Goal: Information Seeking & Learning: Learn about a topic

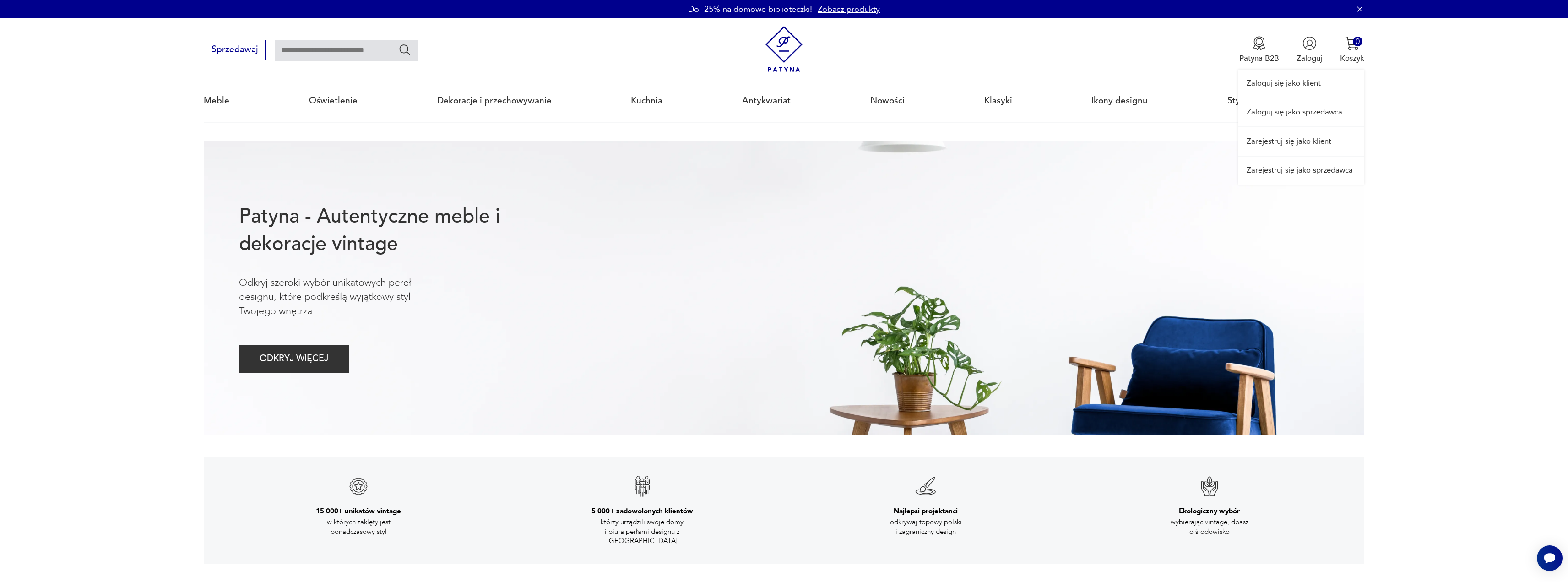
click at [1298, 114] on link "Zaloguj się jako sprzedawca" at bounding box center [1301, 112] width 127 height 28
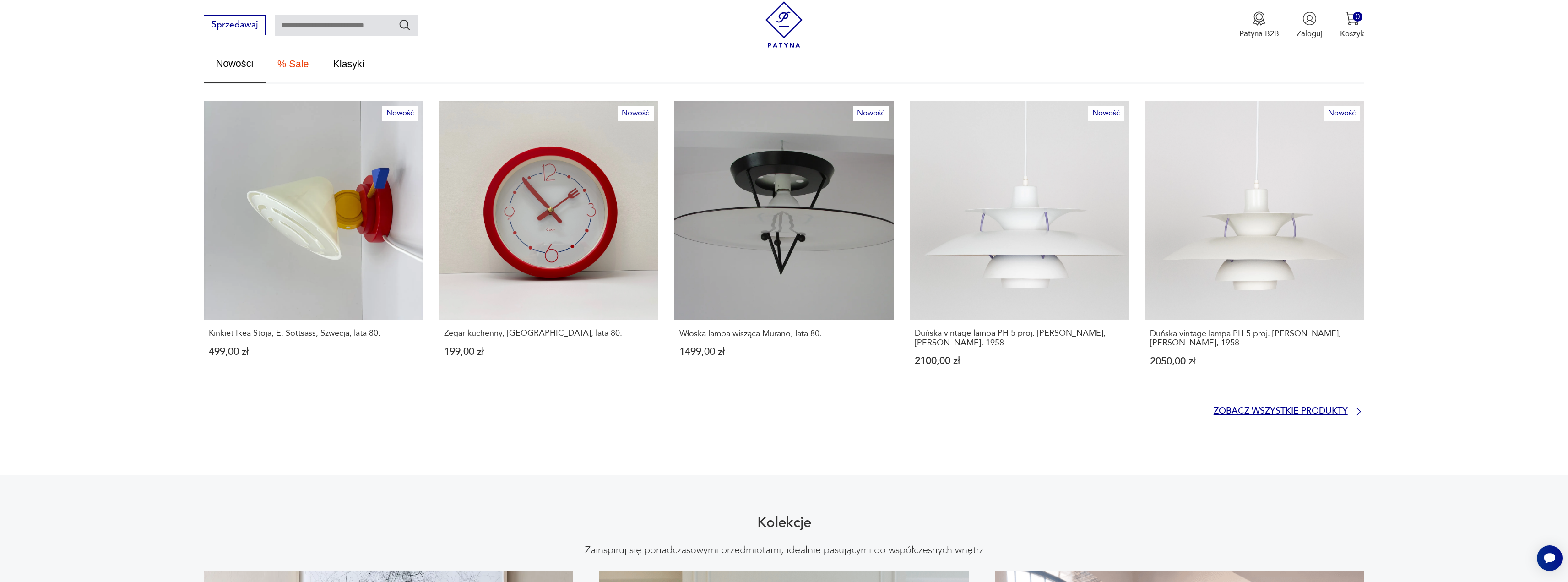
drag, startPoint x: 1259, startPoint y: 412, endPoint x: 1263, endPoint y: 404, distance: 8.9
click at [1263, 408] on p "Zobacz wszystkie produkty" at bounding box center [1280, 411] width 134 height 7
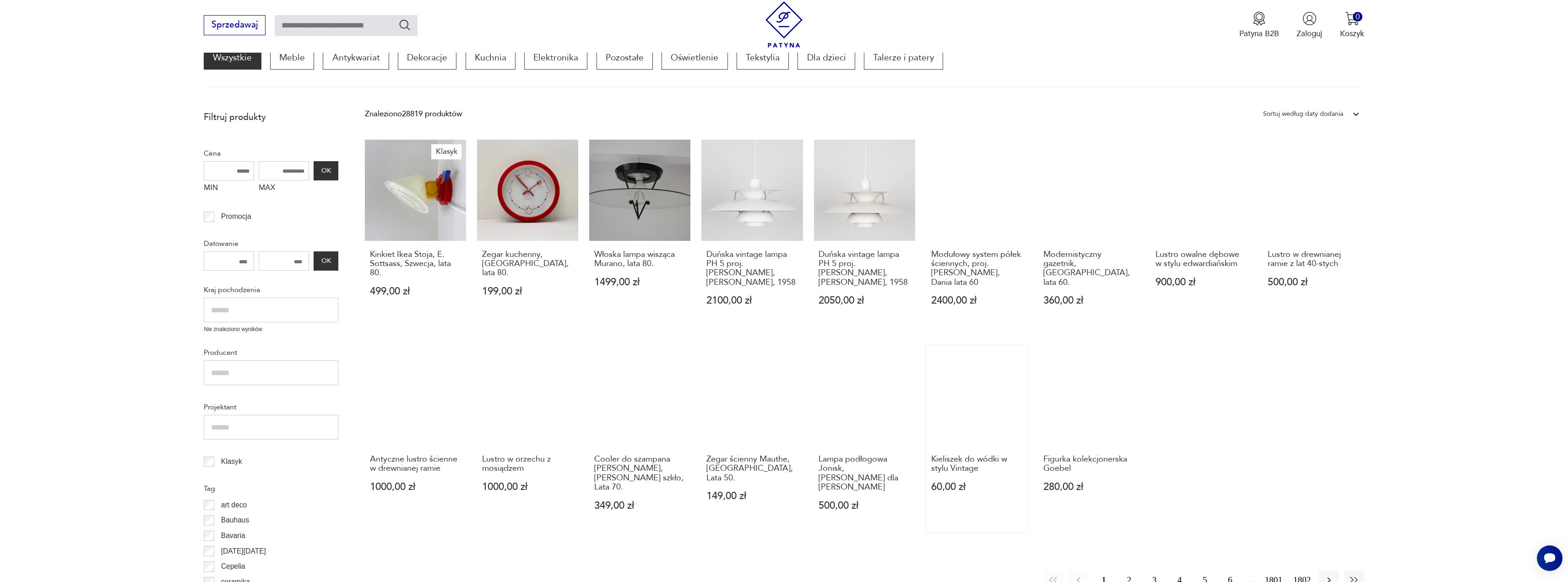
scroll to position [246, 0]
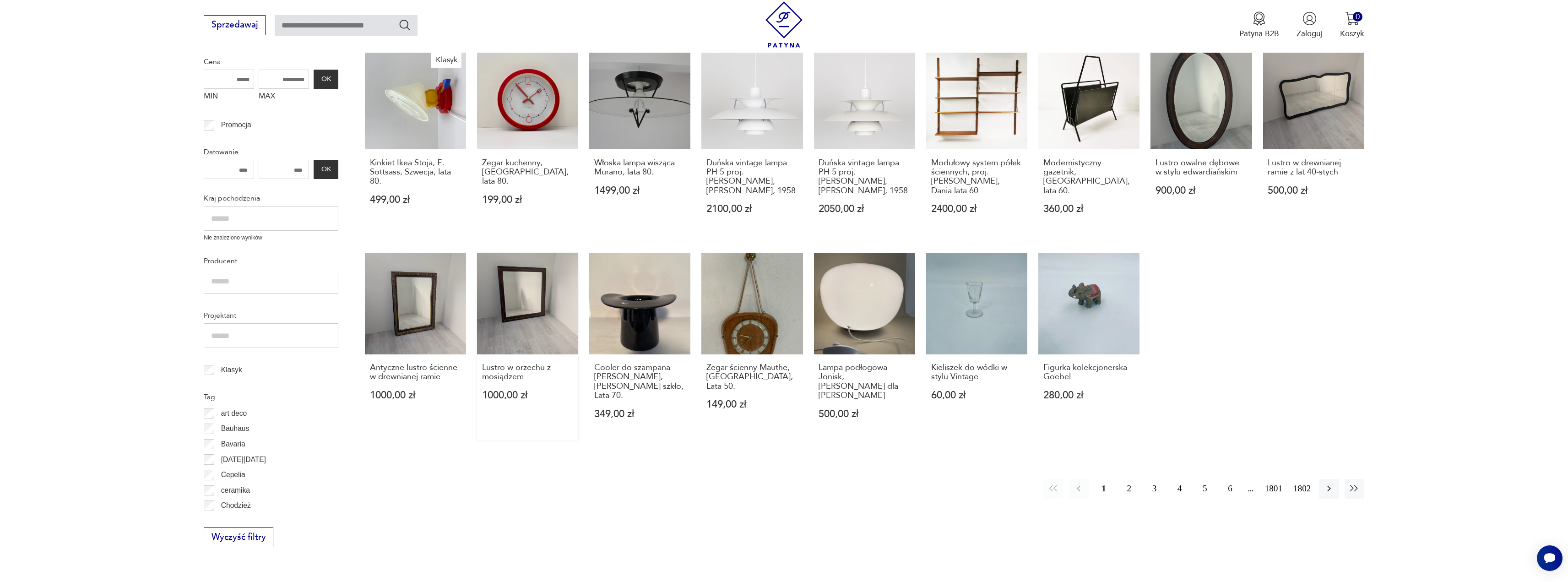
click at [531, 305] on link "Lustro w orzechu z mosiądzem 1000,00 zł" at bounding box center [527, 347] width 101 height 187
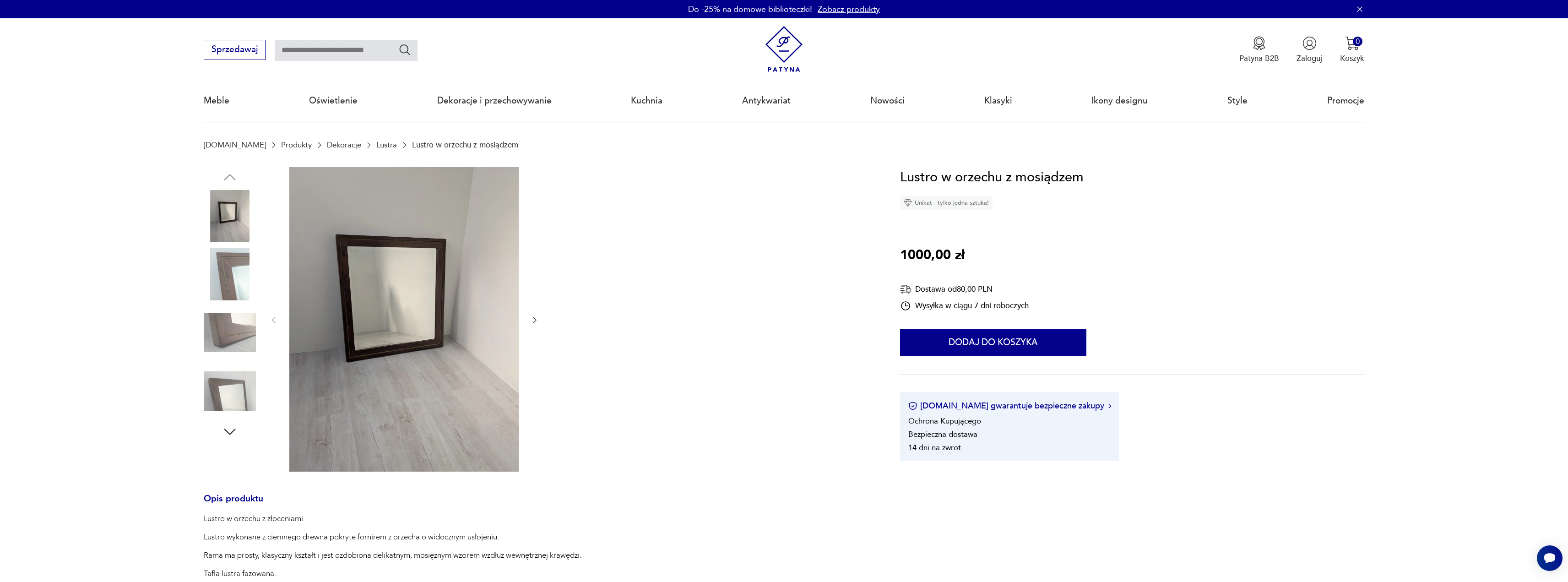
click at [535, 320] on icon "button" at bounding box center [534, 320] width 9 height 9
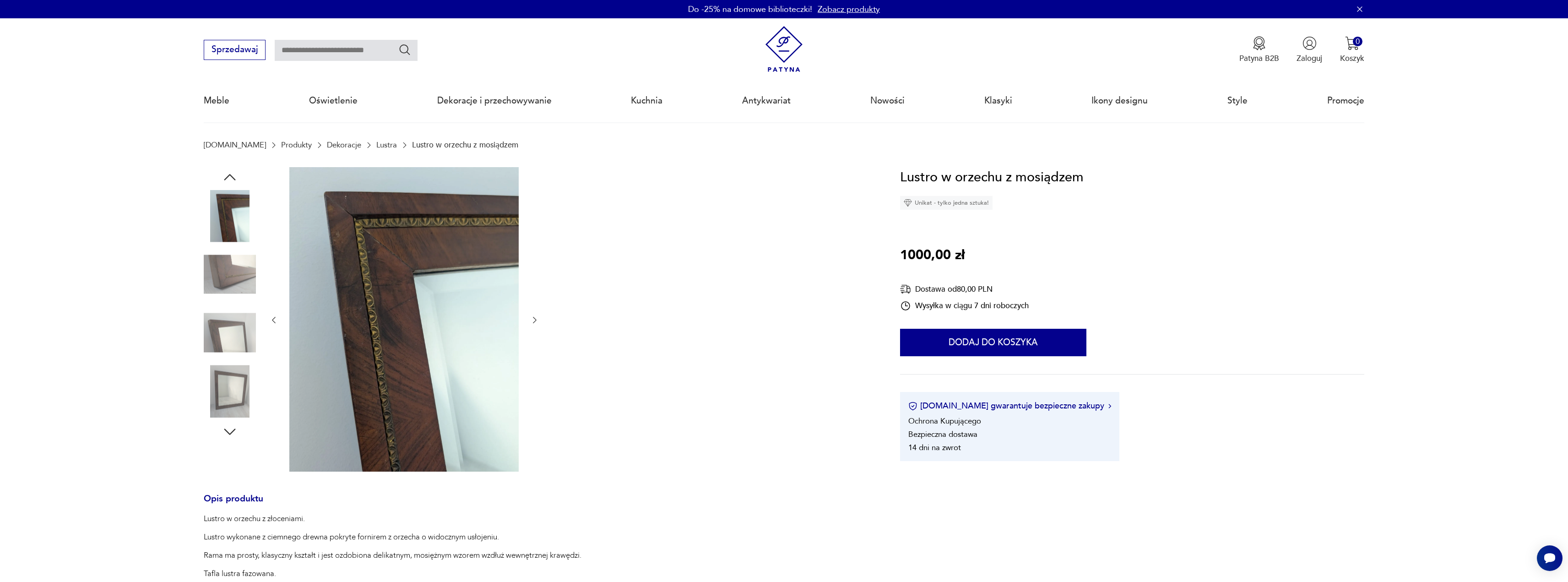
click at [535, 320] on icon "button" at bounding box center [534, 320] width 9 height 9
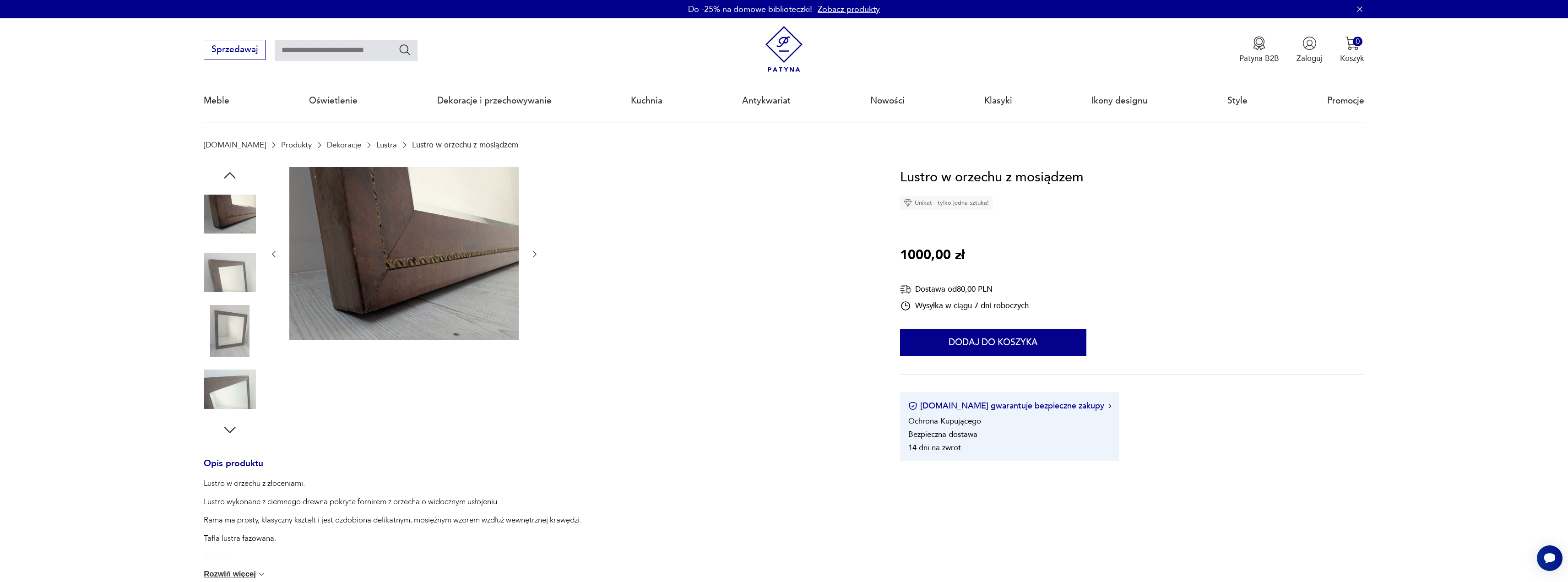
drag, startPoint x: 523, startPoint y: 286, endPoint x: 507, endPoint y: 280, distance: 17.1
drag, startPoint x: 518, startPoint y: 202, endPoint x: 512, endPoint y: 202, distance: 6.0
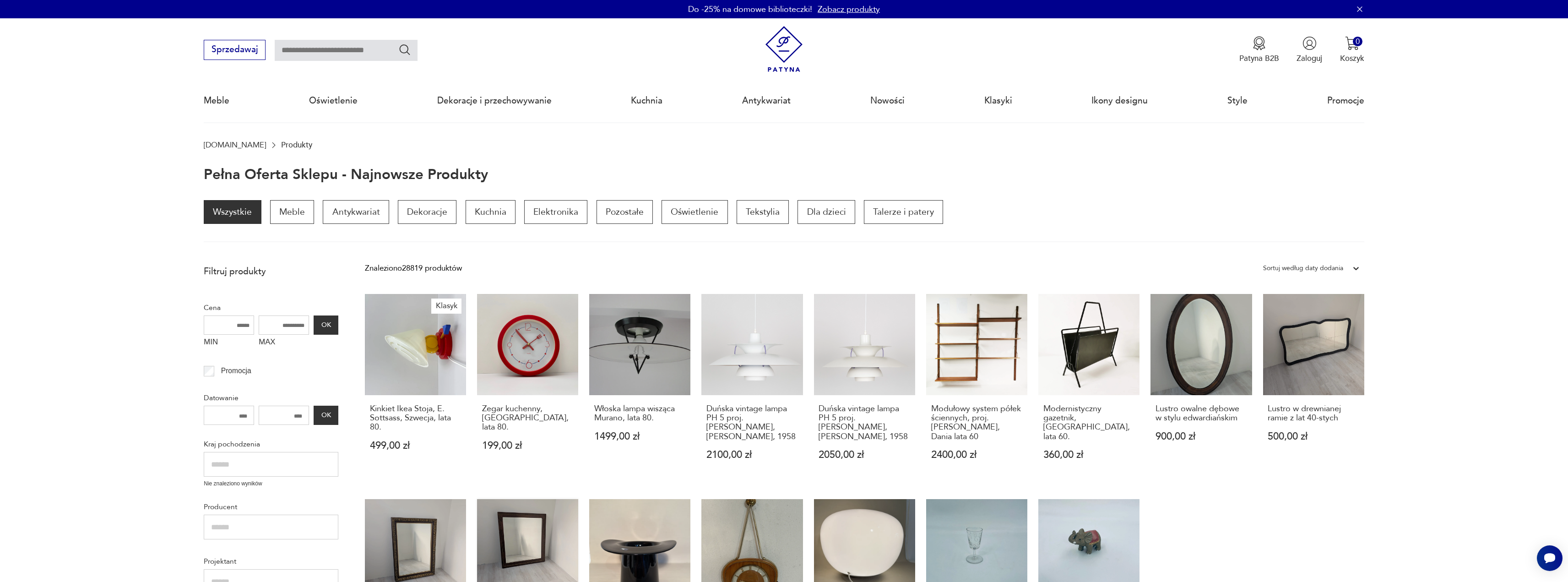
scroll to position [229, 0]
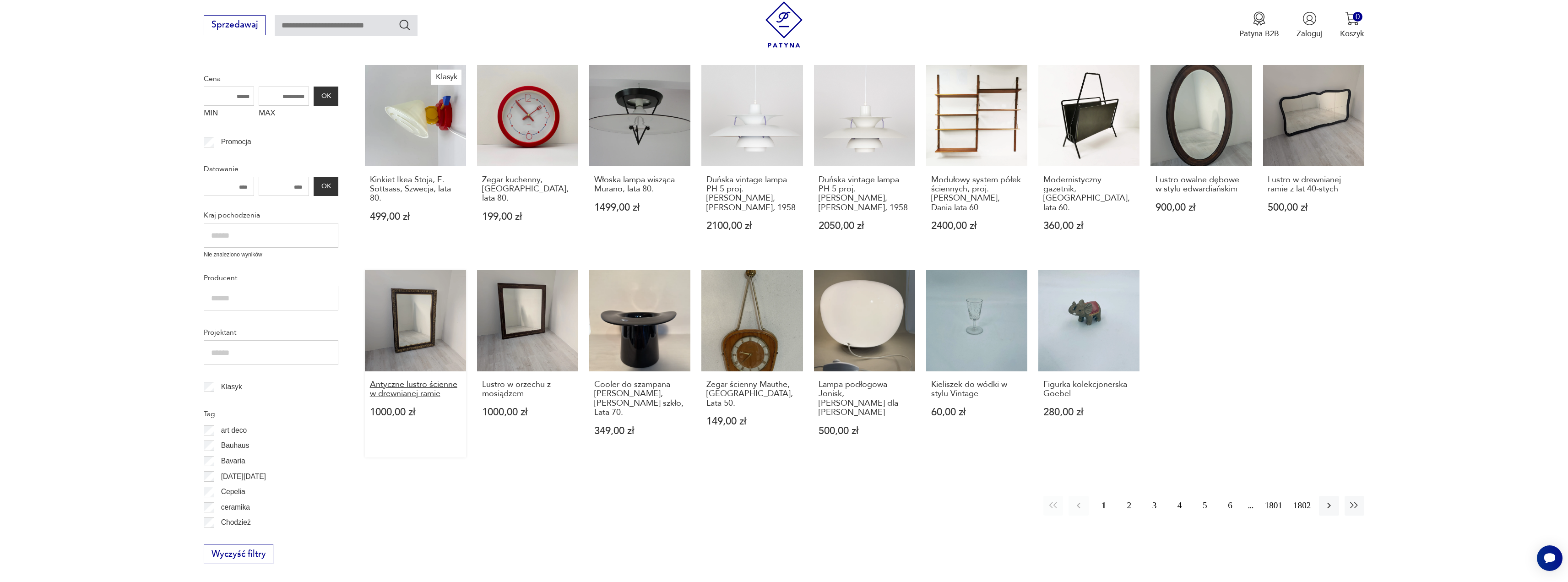
click at [405, 394] on h3 "Antyczne lustro ścienne w drewnianej ramie" at bounding box center [416, 389] width 92 height 19
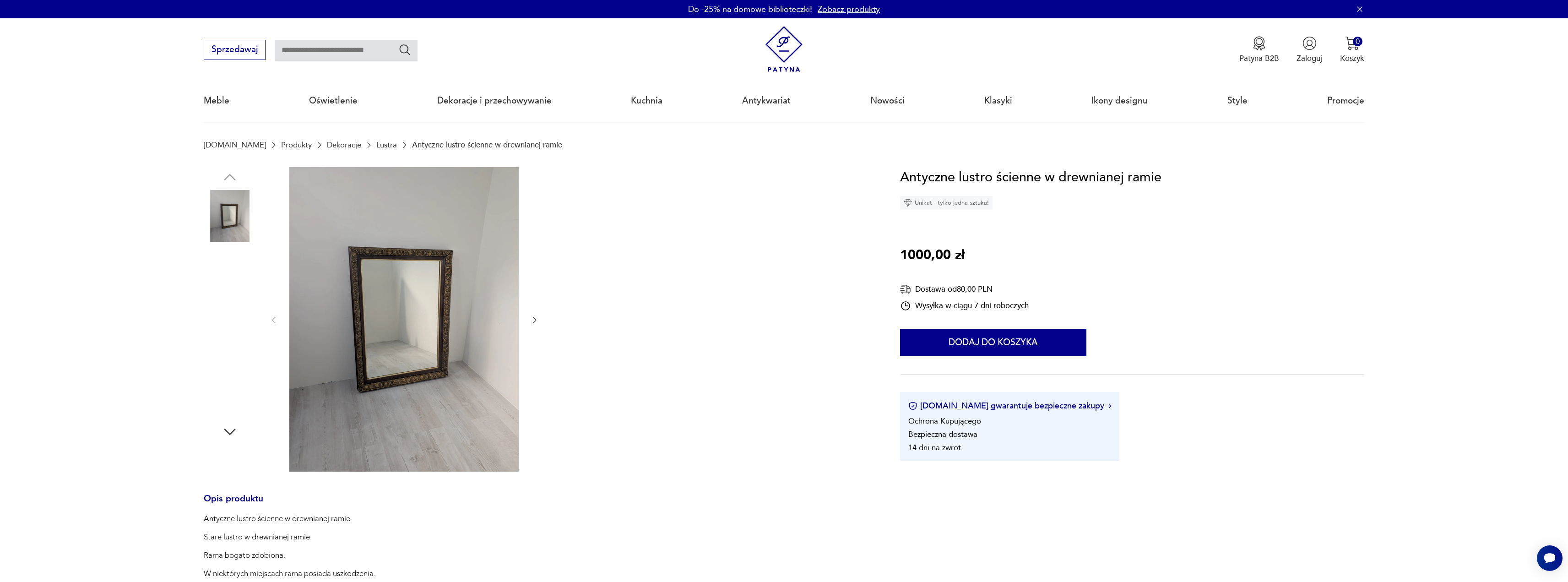
click at [402, 320] on img at bounding box center [403, 319] width 229 height 304
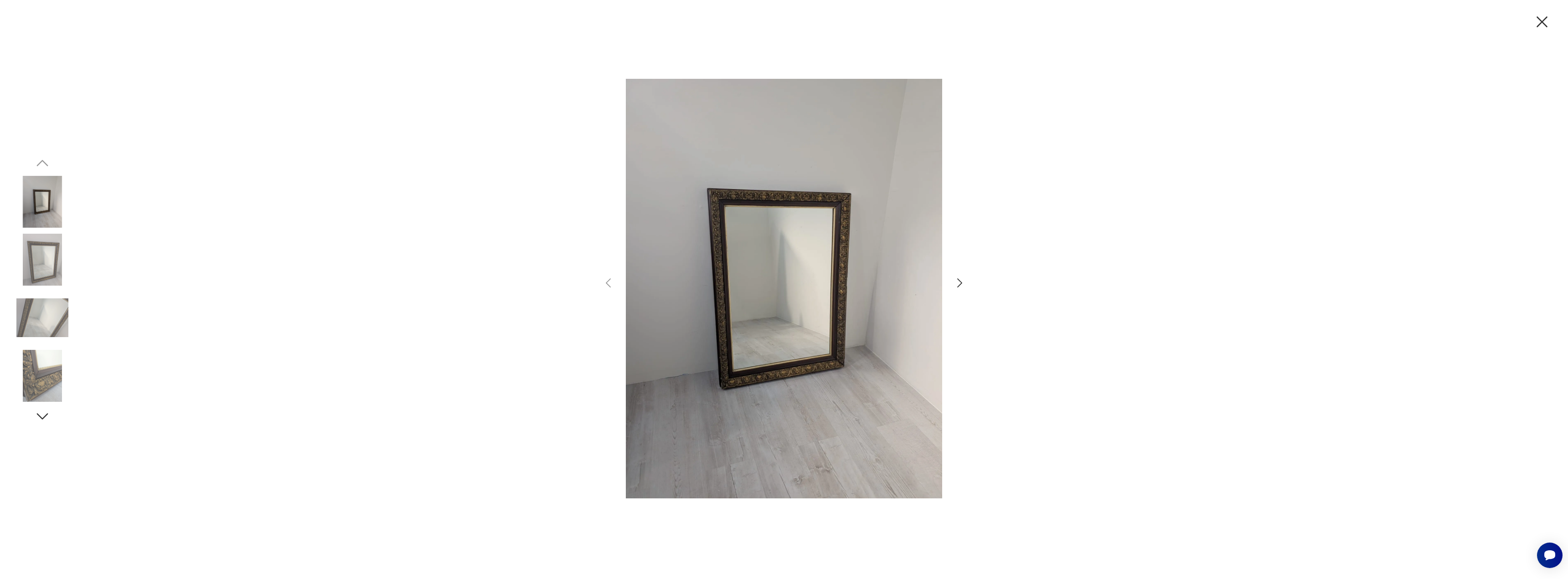
drag, startPoint x: 955, startPoint y: 289, endPoint x: 959, endPoint y: 286, distance: 5.0
click at [956, 288] on icon "button" at bounding box center [960, 283] width 13 height 13
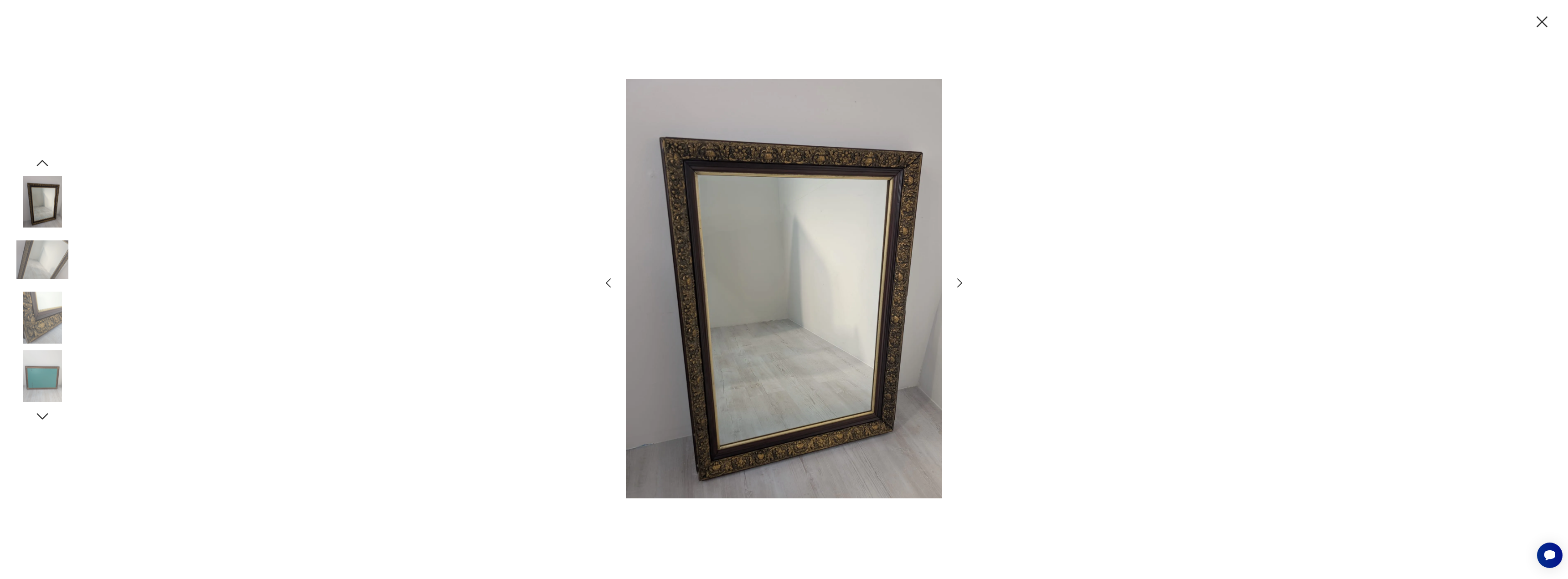
click at [959, 286] on icon "button" at bounding box center [960, 283] width 5 height 9
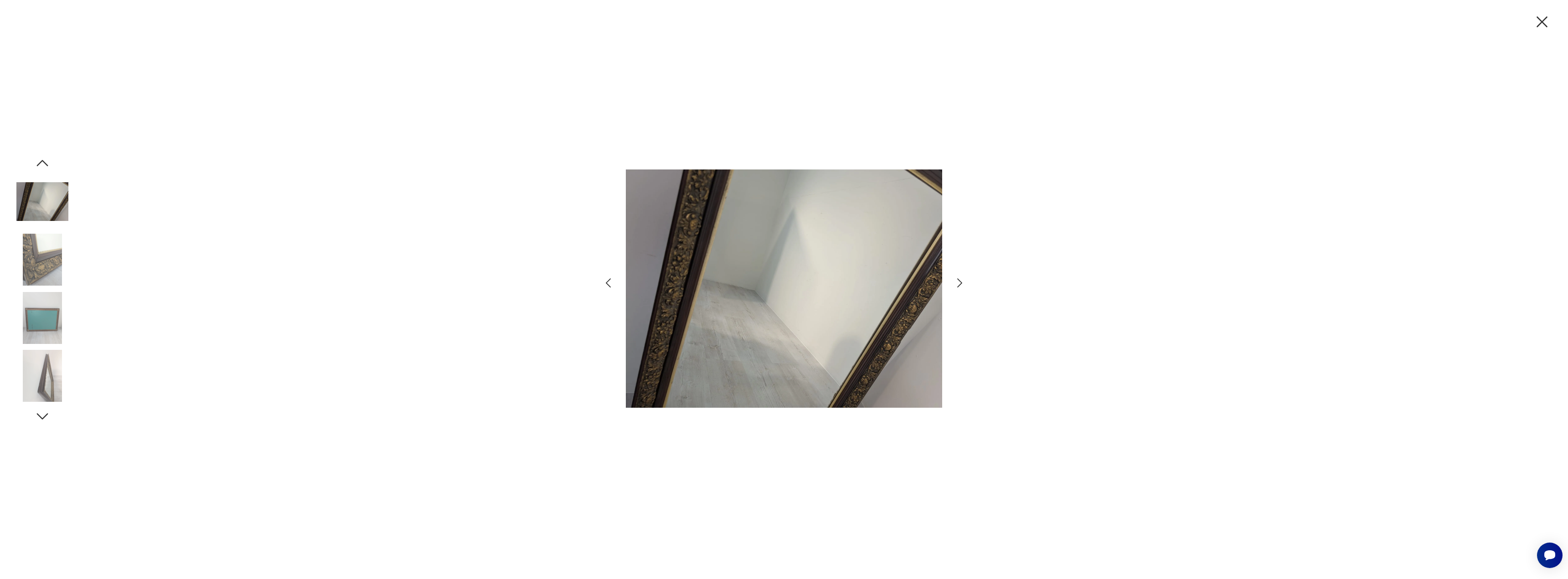
click at [959, 286] on icon "button" at bounding box center [960, 283] width 5 height 9
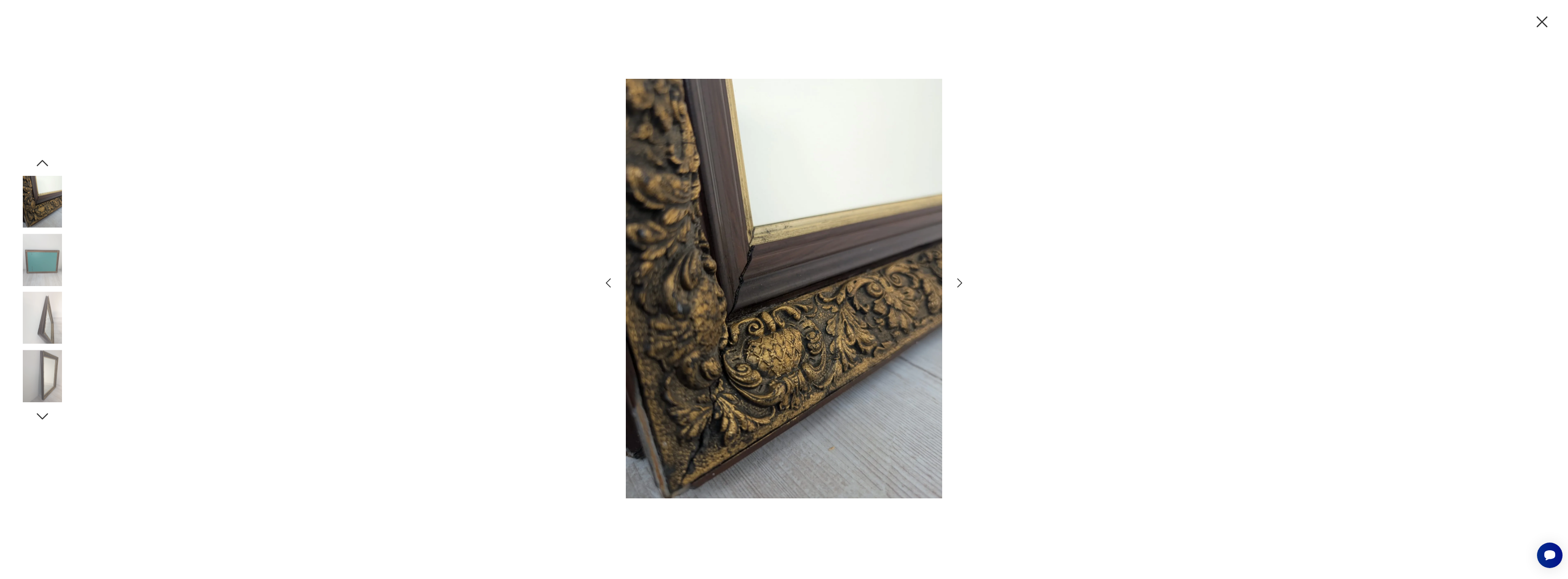
click at [959, 286] on icon "button" at bounding box center [960, 283] width 5 height 9
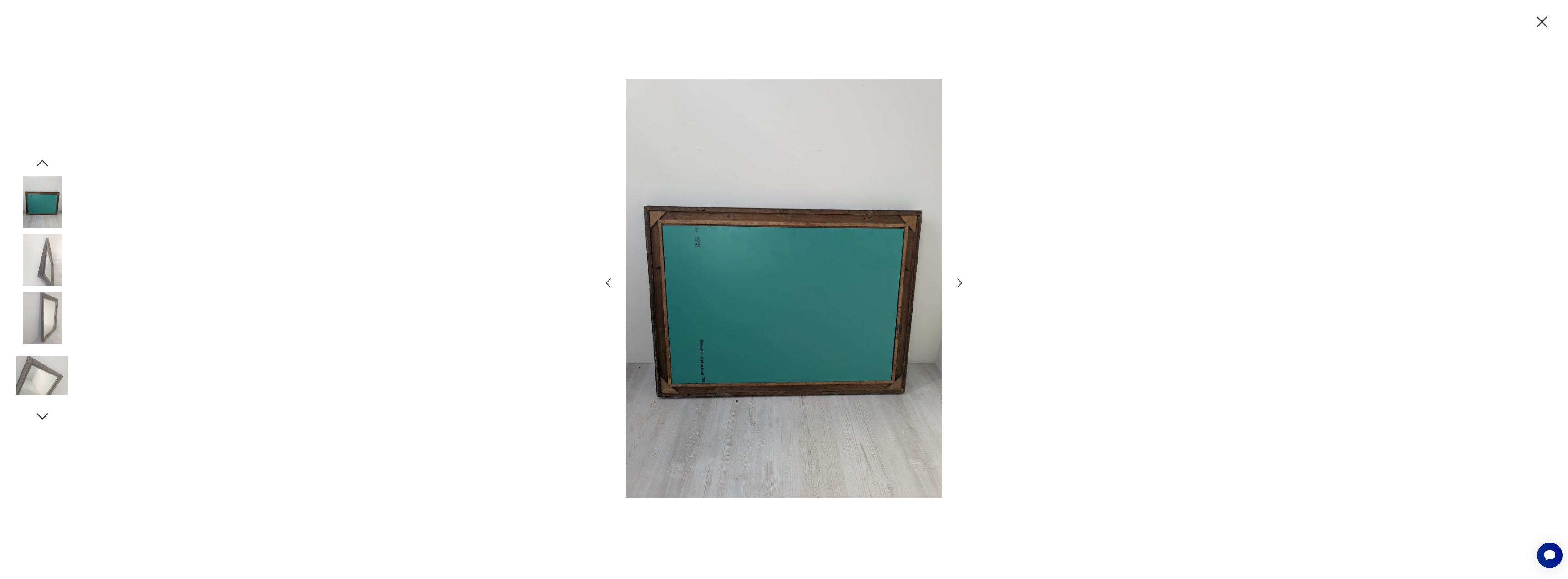
click at [959, 286] on icon "button" at bounding box center [960, 283] width 5 height 9
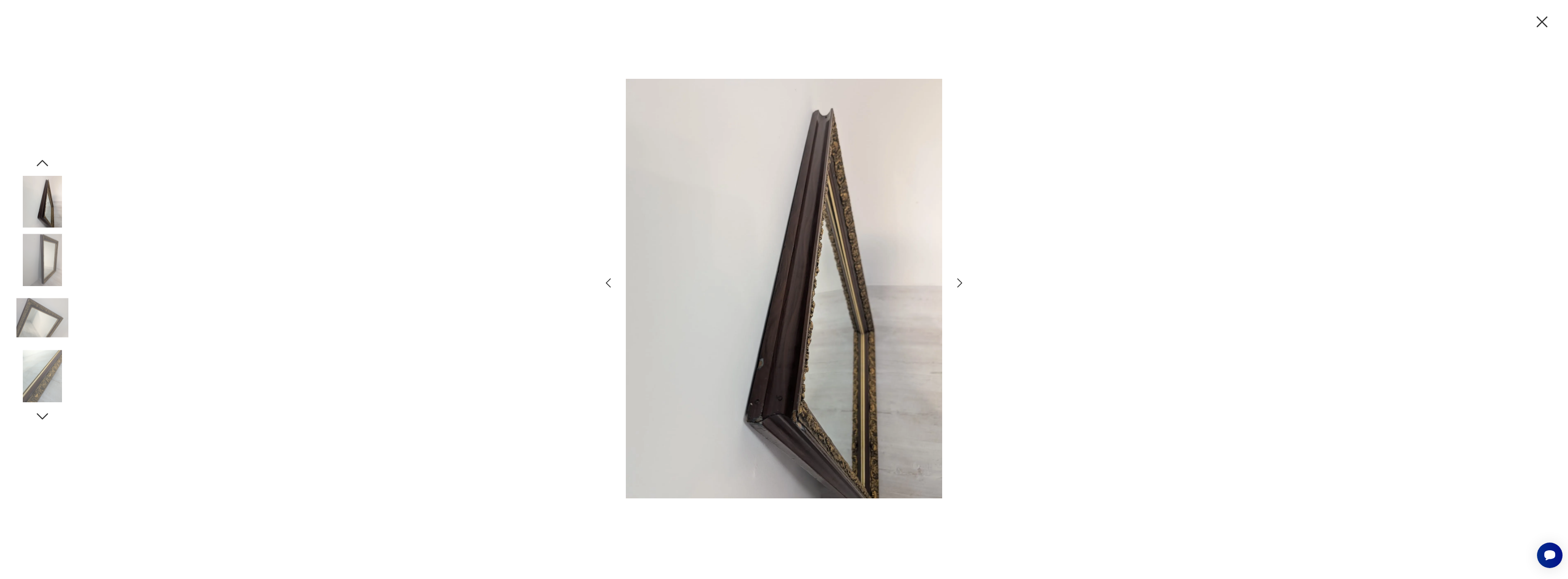
click at [959, 286] on icon "button" at bounding box center [960, 283] width 5 height 9
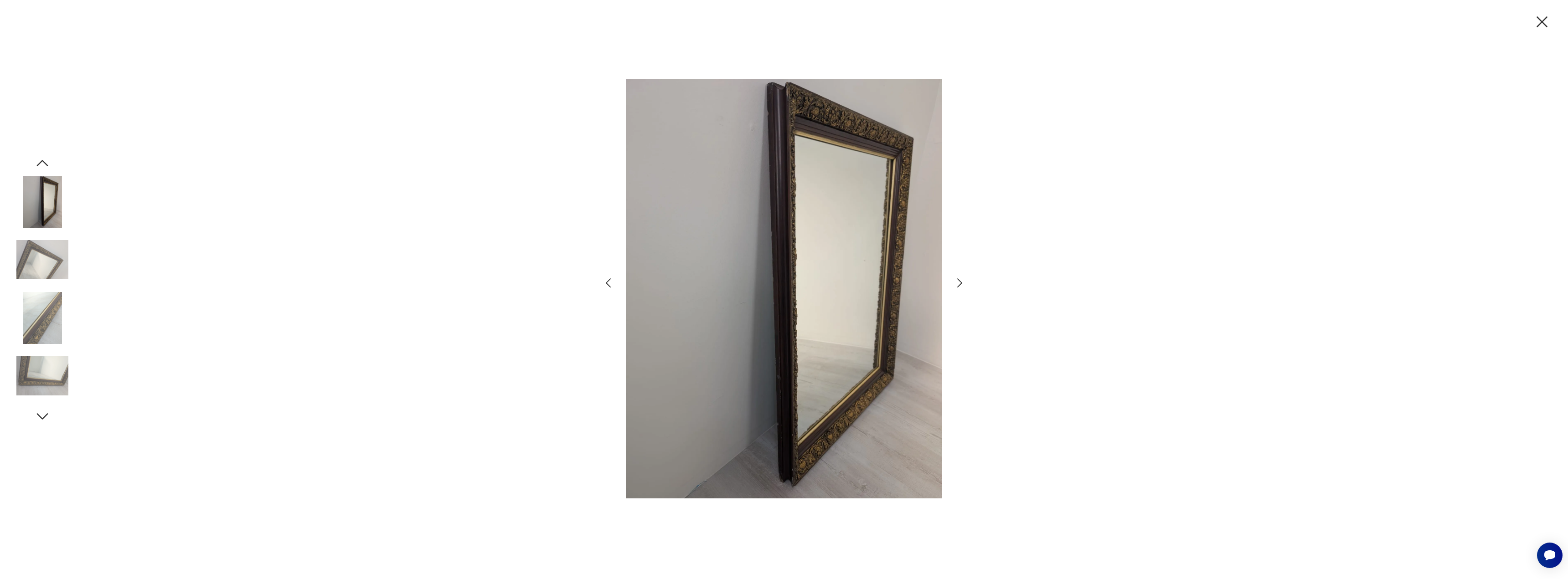
drag, startPoint x: 950, startPoint y: 280, endPoint x: 933, endPoint y: 271, distance: 19.2
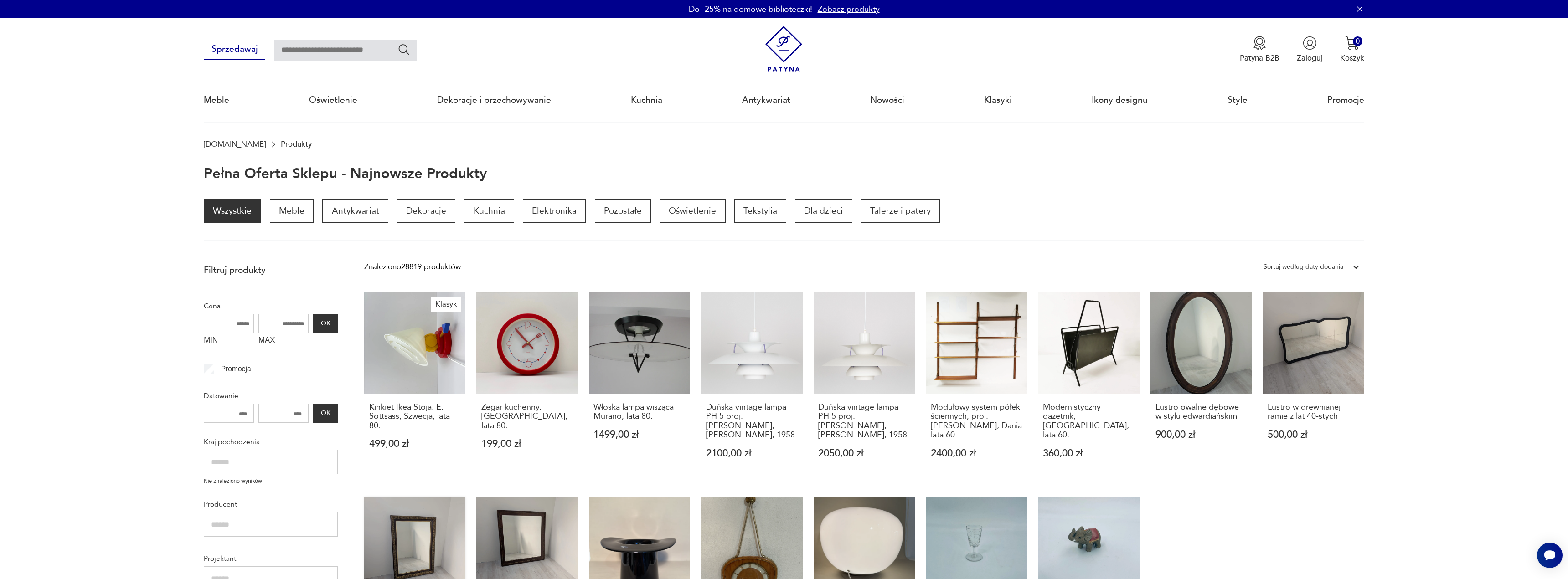
click at [396, 530] on link "Antyczne lustro ścienne w drewnianej ramie 1000,00 zł" at bounding box center [415, 590] width 101 height 187
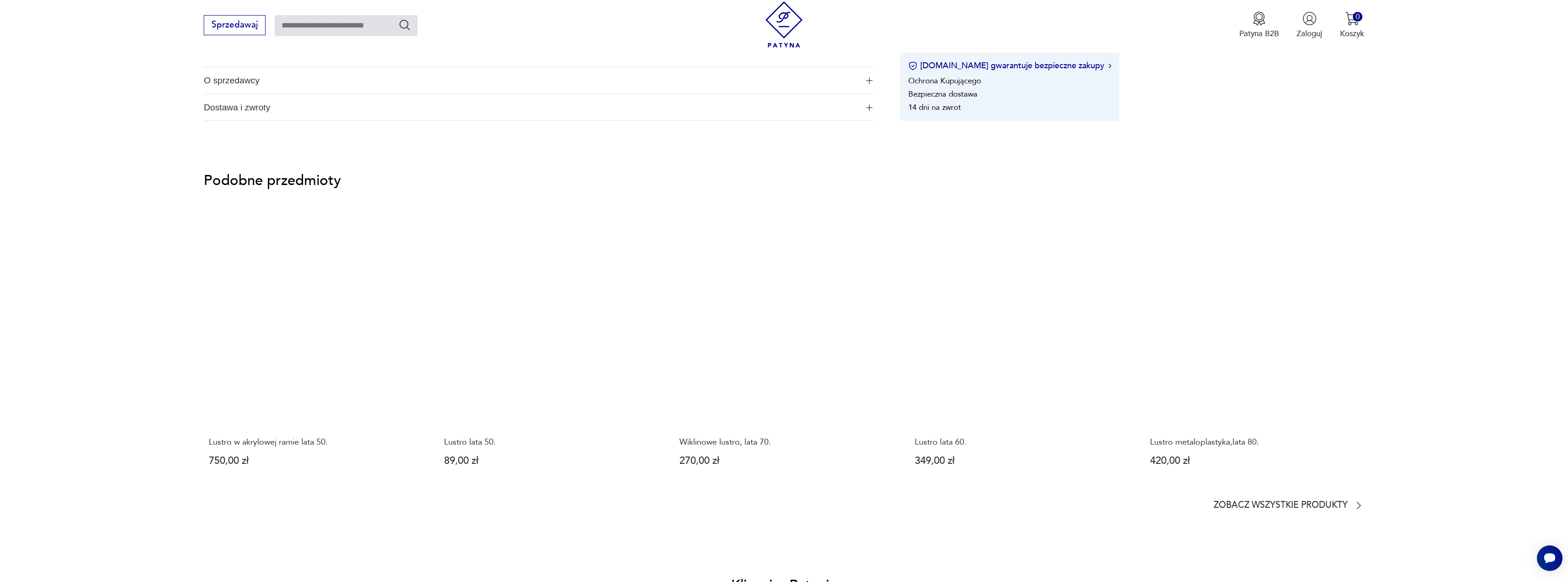
scroll to position [458, 0]
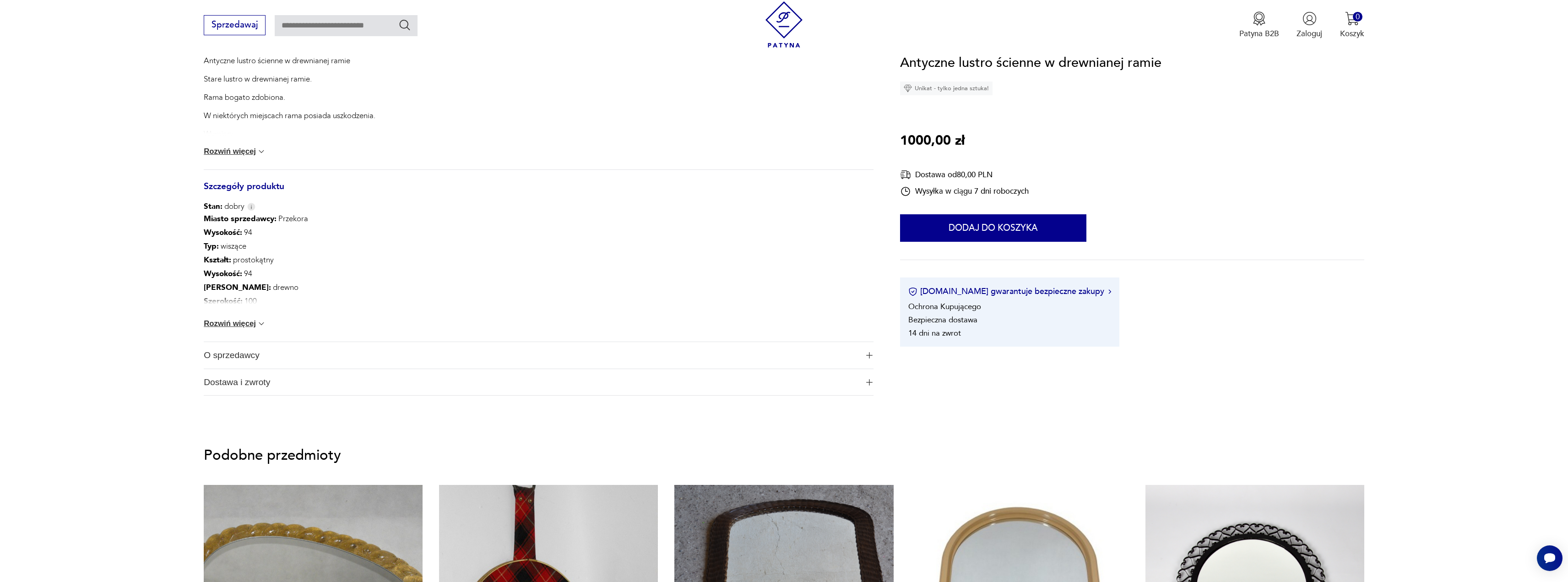
click at [267, 353] on span "O sprzedawcy" at bounding box center [531, 355] width 655 height 26
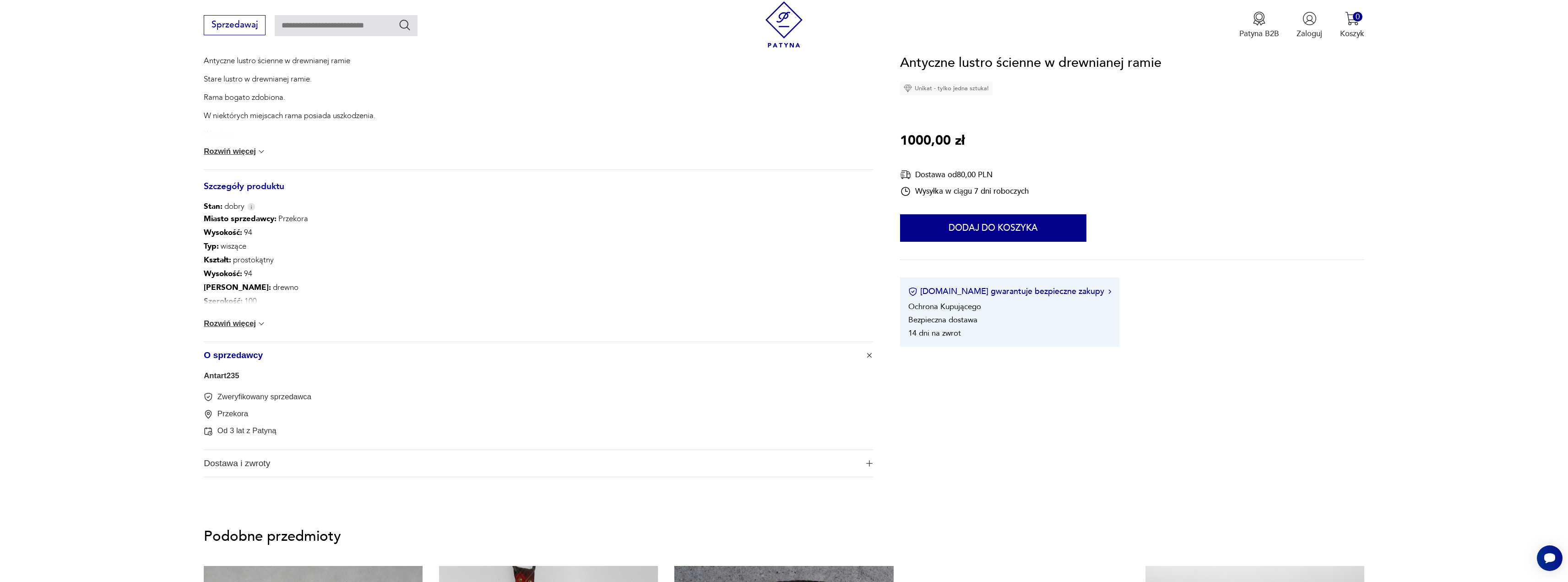
click at [225, 377] on link "Antart235" at bounding box center [221, 375] width 35 height 9
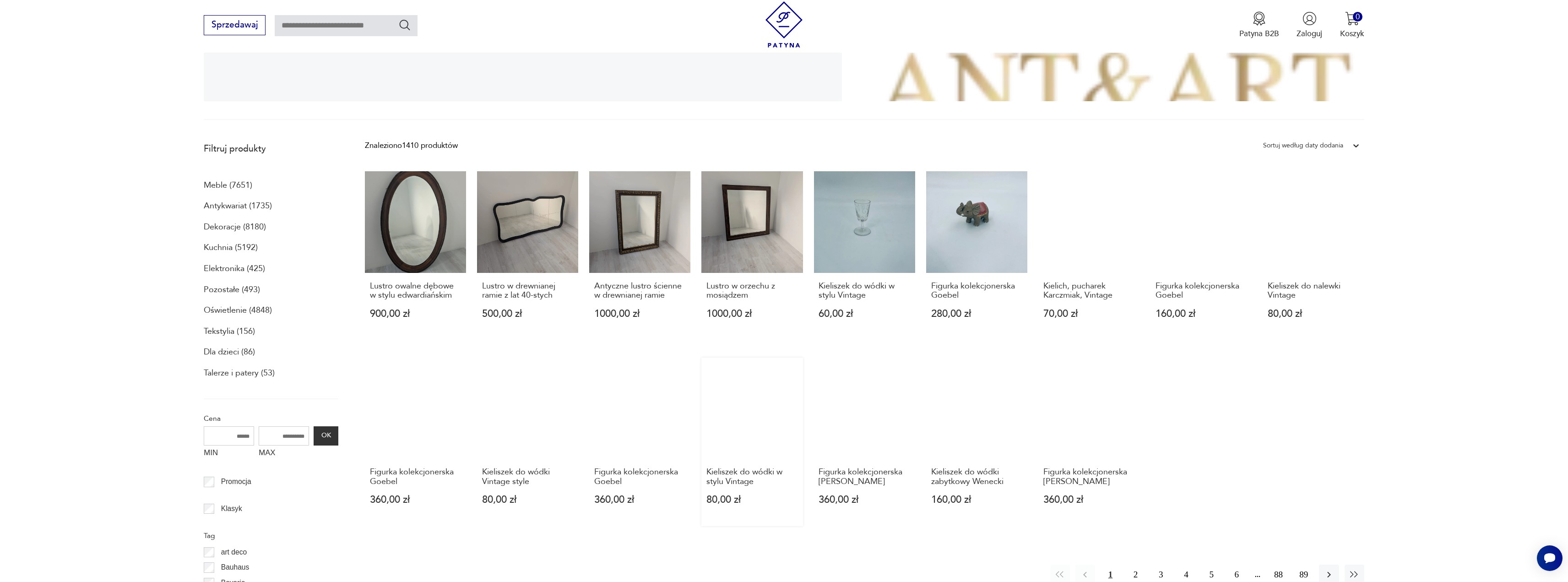
scroll to position [336, 0]
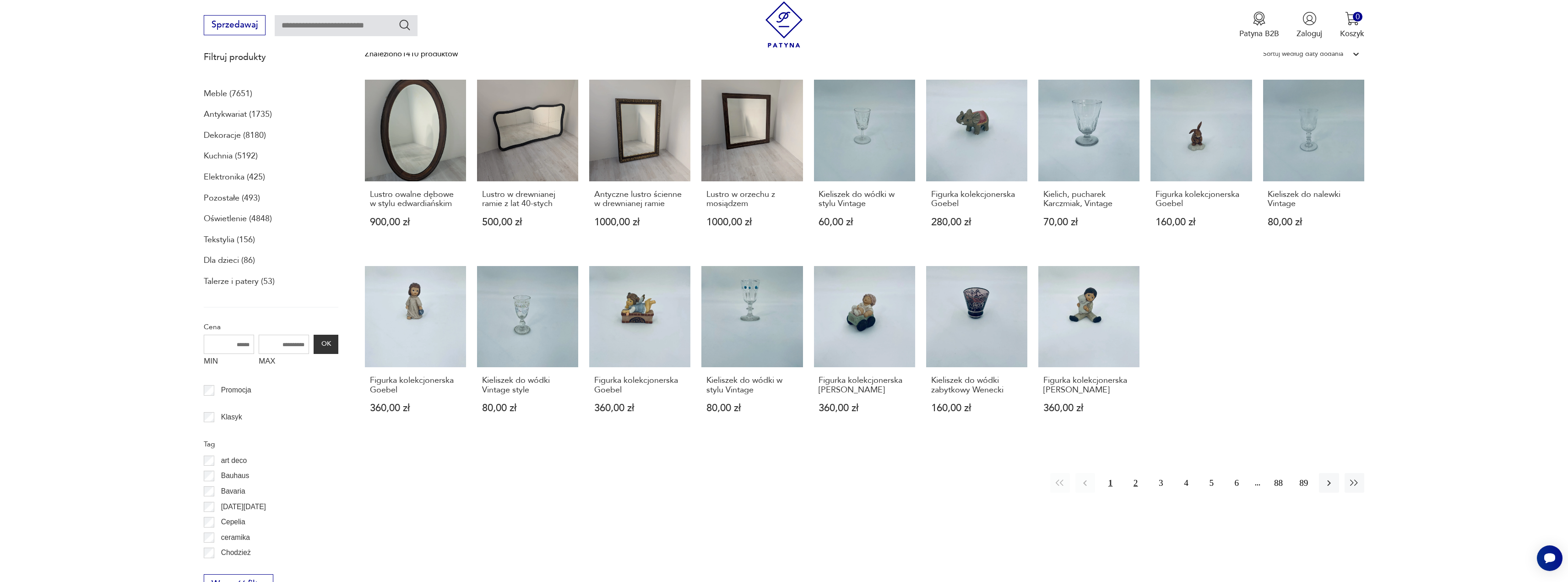
click at [1130, 480] on button "2" at bounding box center [1135, 483] width 20 height 20
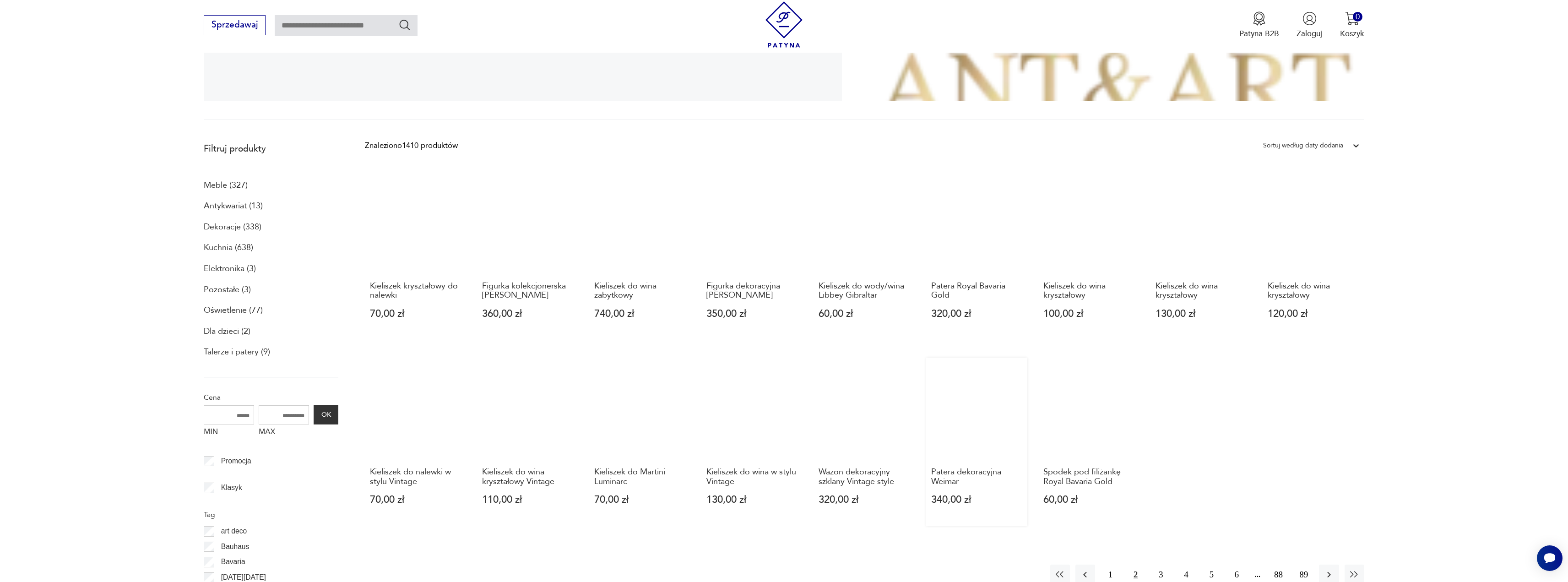
scroll to position [382, 0]
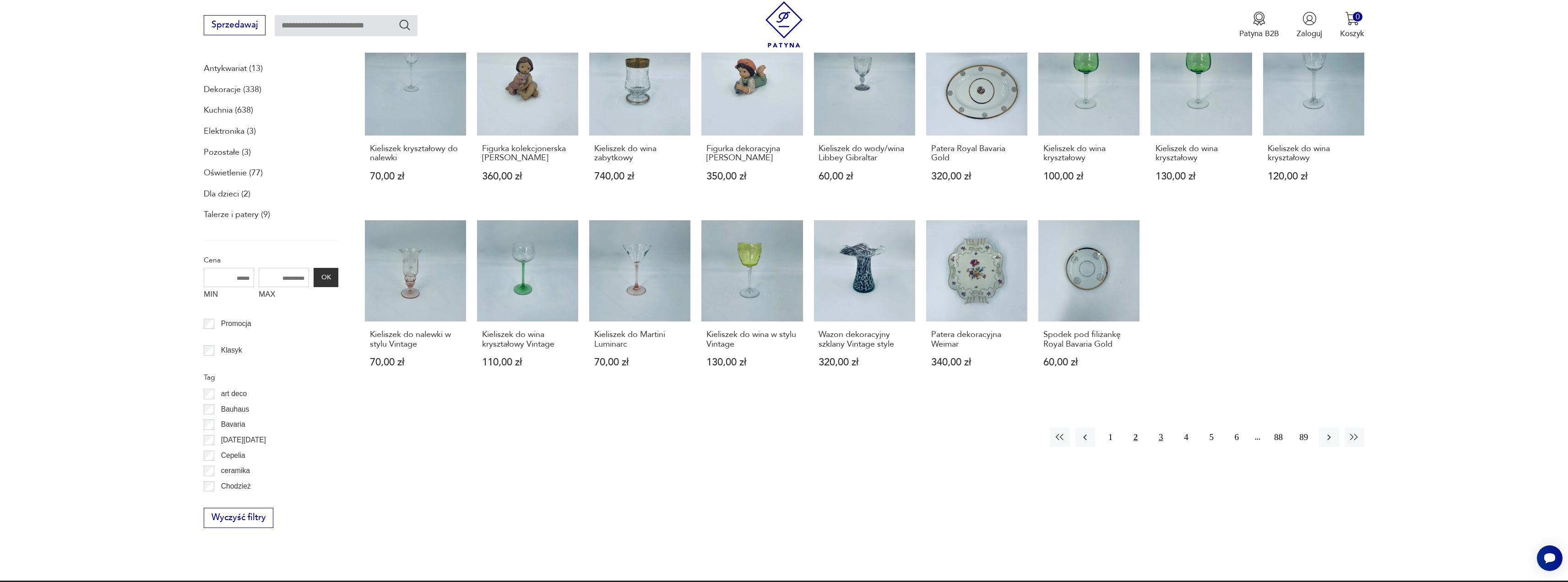
click at [1160, 438] on button "3" at bounding box center [1161, 437] width 20 height 20
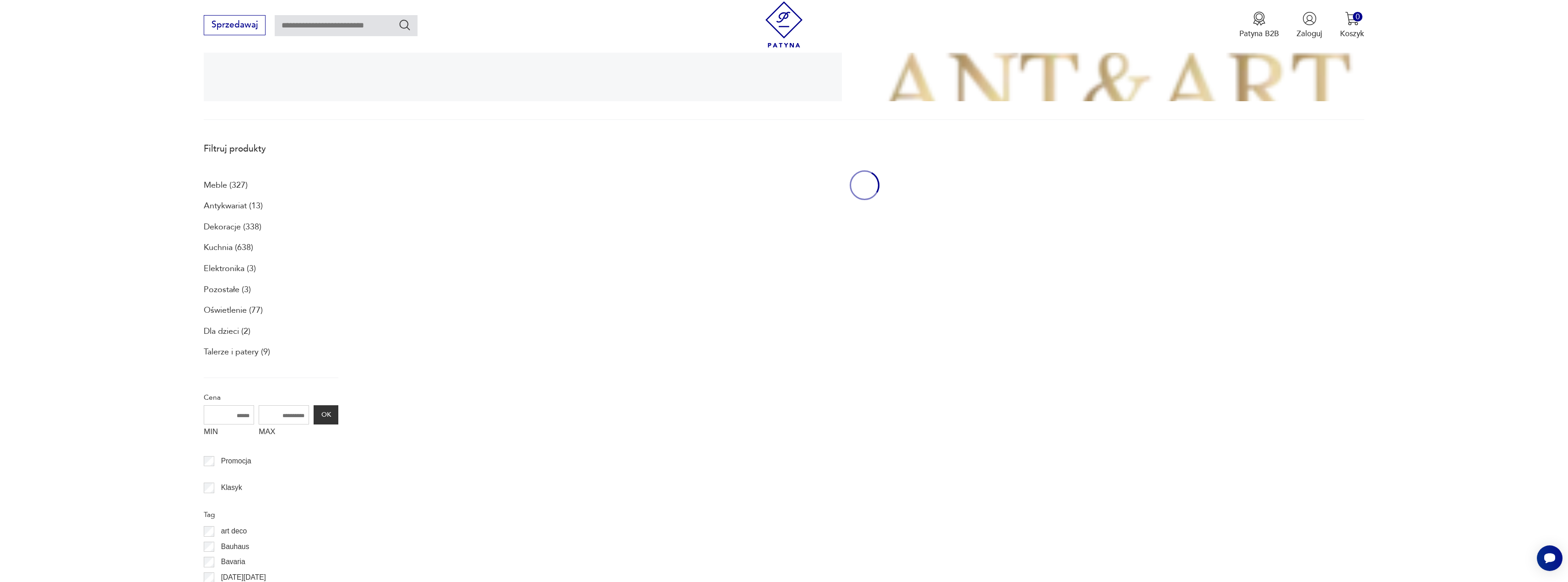
scroll to position [336, 0]
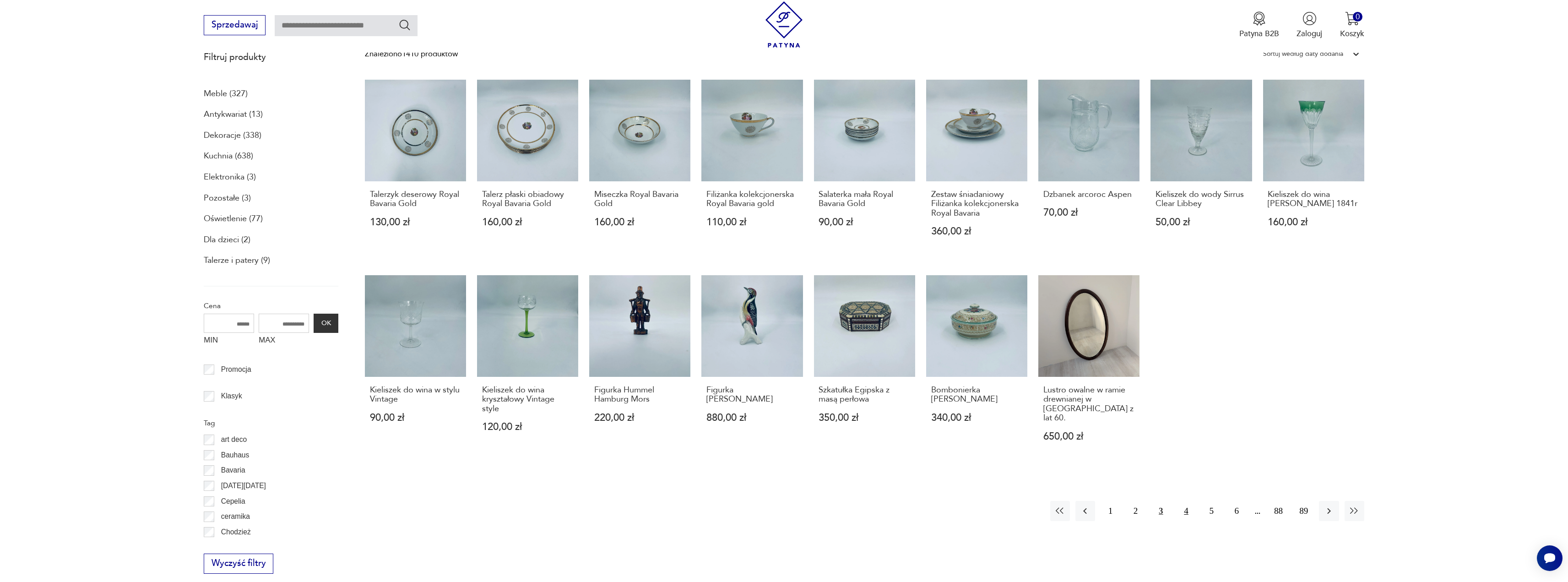
click at [1190, 503] on button "4" at bounding box center [1186, 510] width 20 height 20
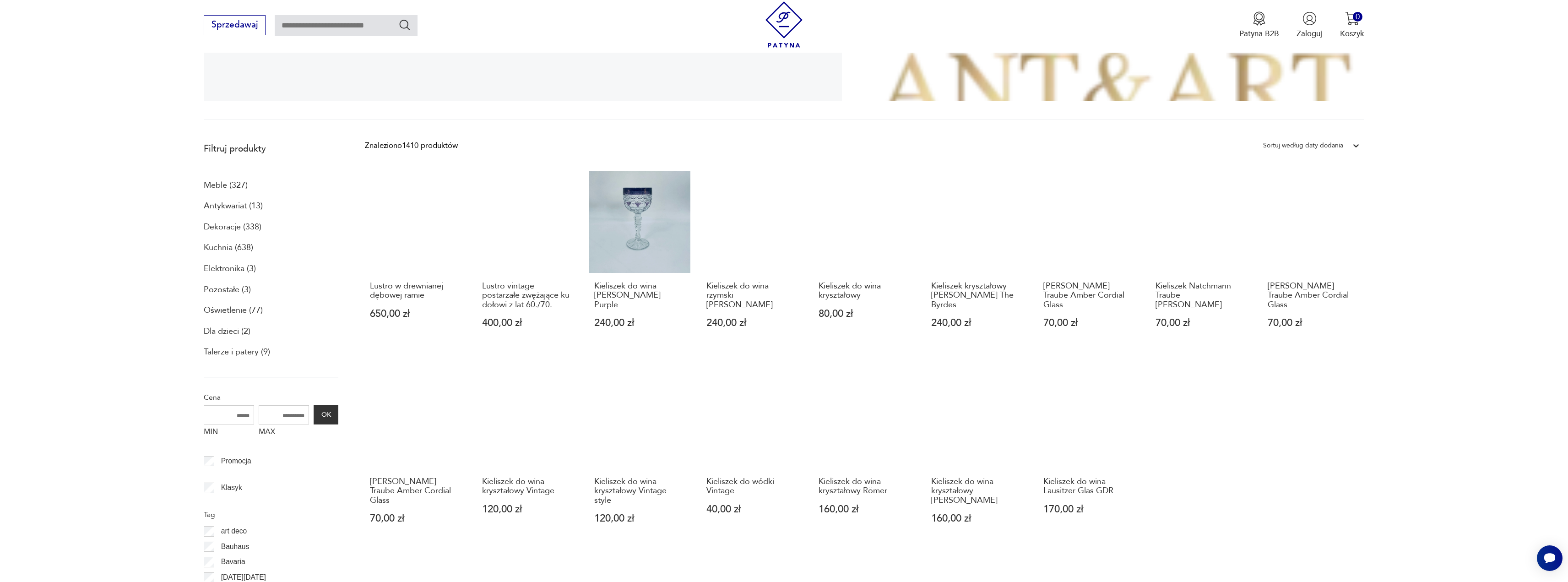
scroll to position [428, 0]
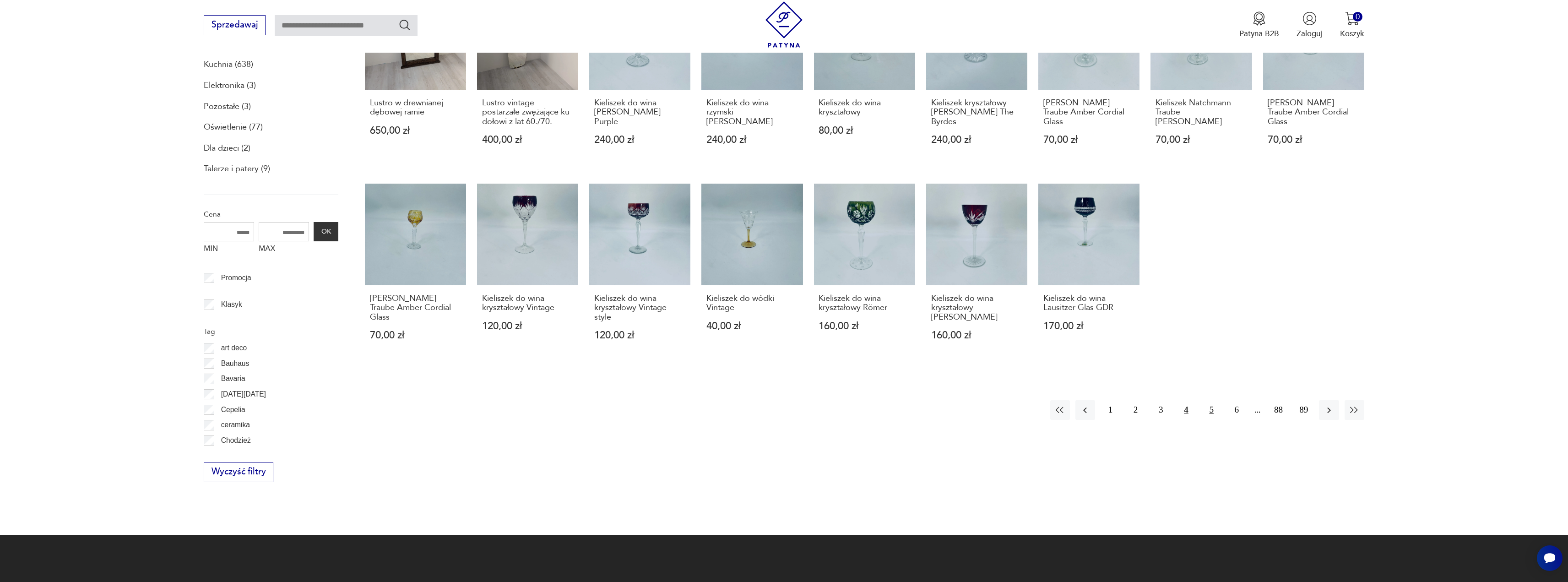
click at [1210, 415] on button "5" at bounding box center [1212, 410] width 20 height 20
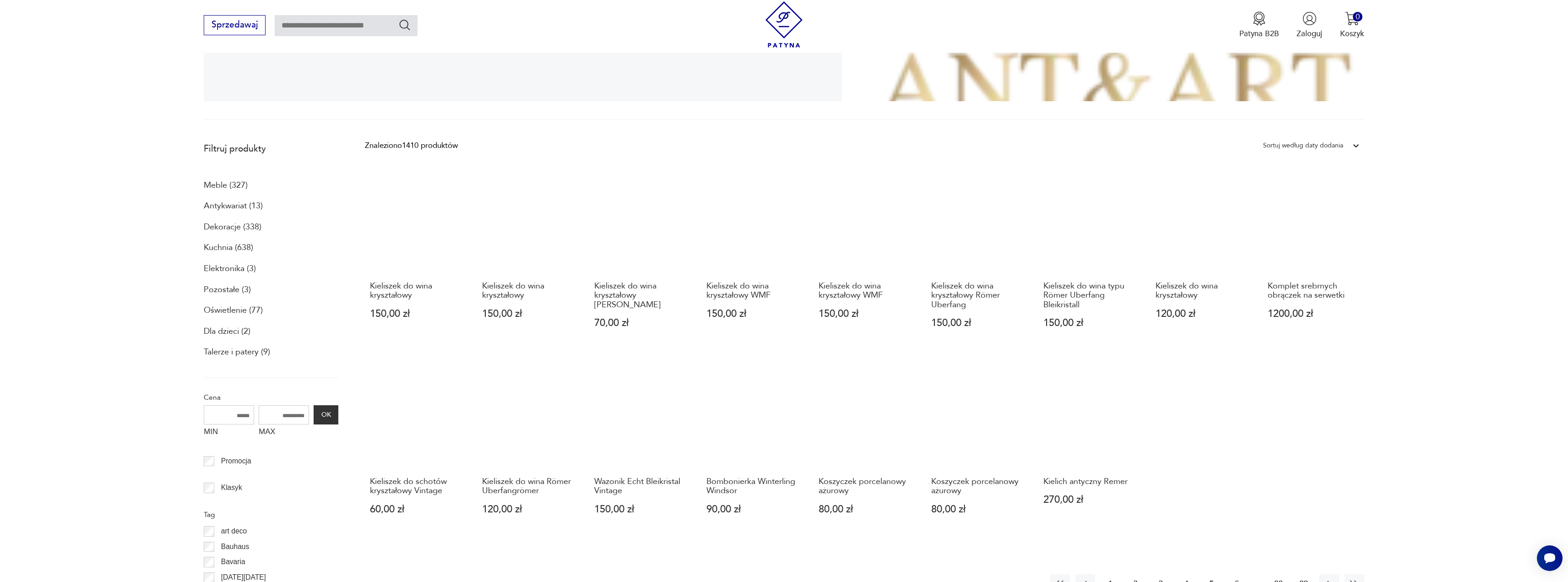
scroll to position [382, 0]
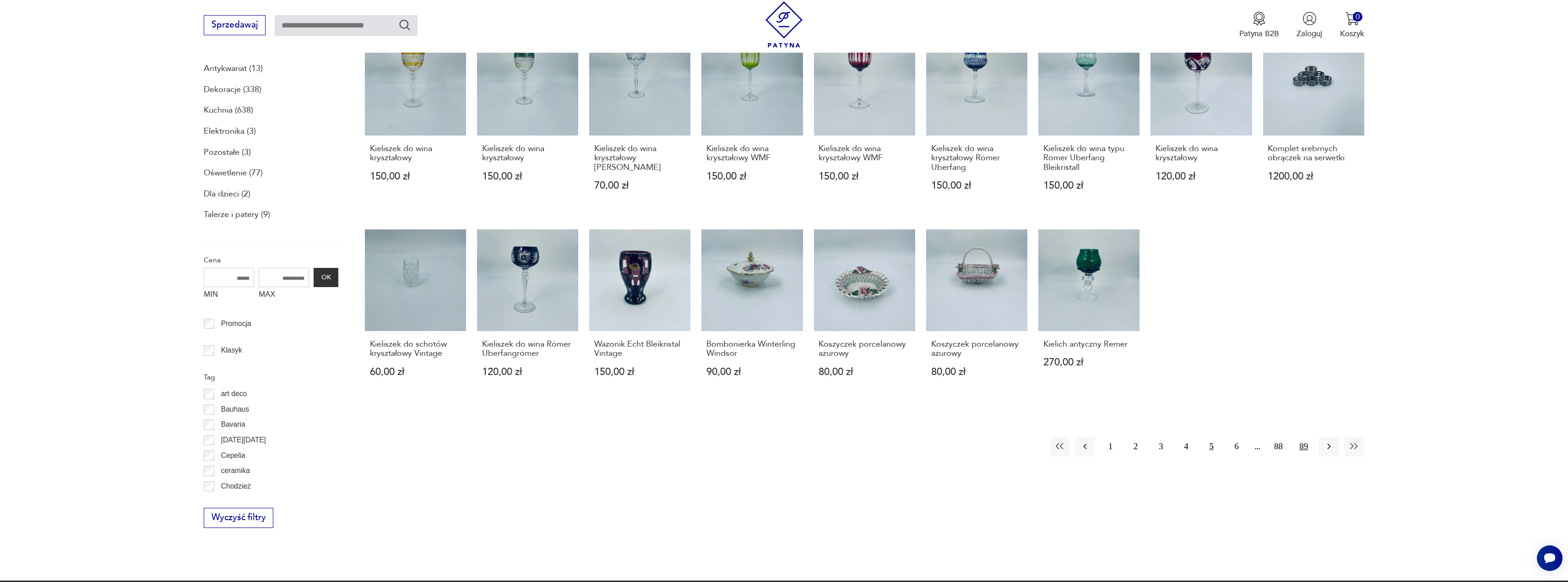
click at [1306, 445] on button "89" at bounding box center [1303, 446] width 20 height 20
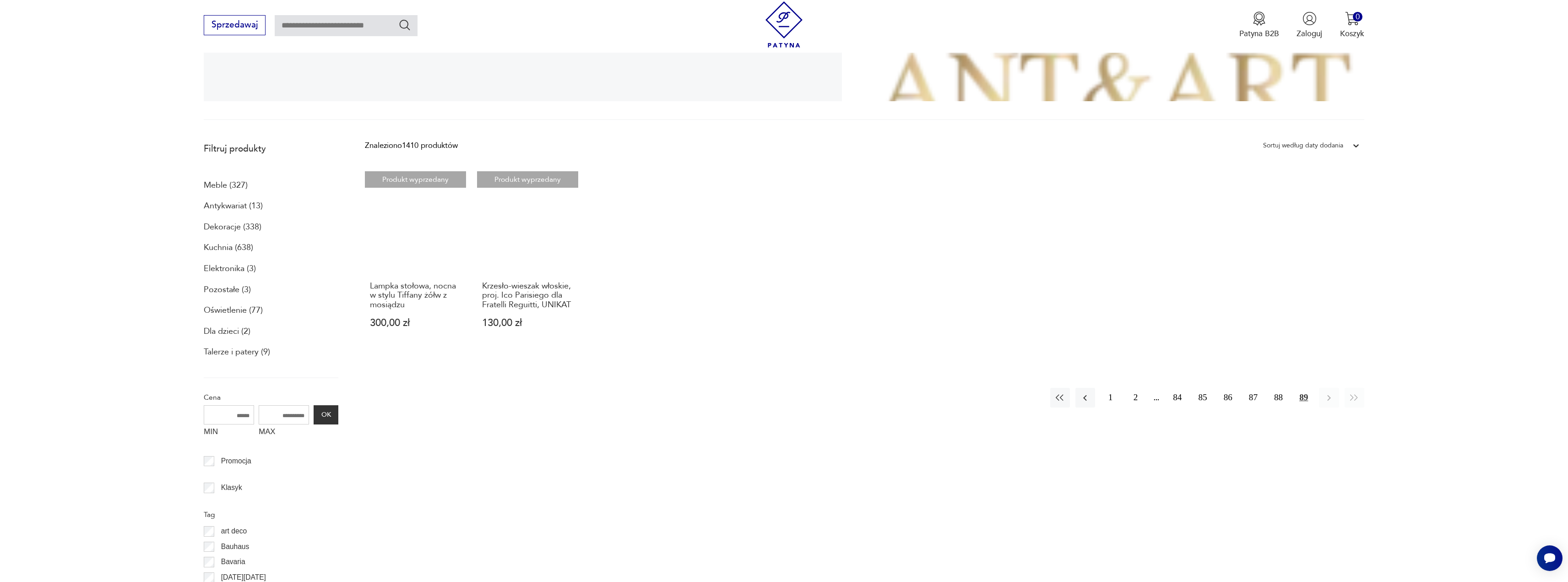
click at [1166, 398] on div "1 2 84 85 86 87 88 89" at bounding box center [1207, 397] width 314 height 20
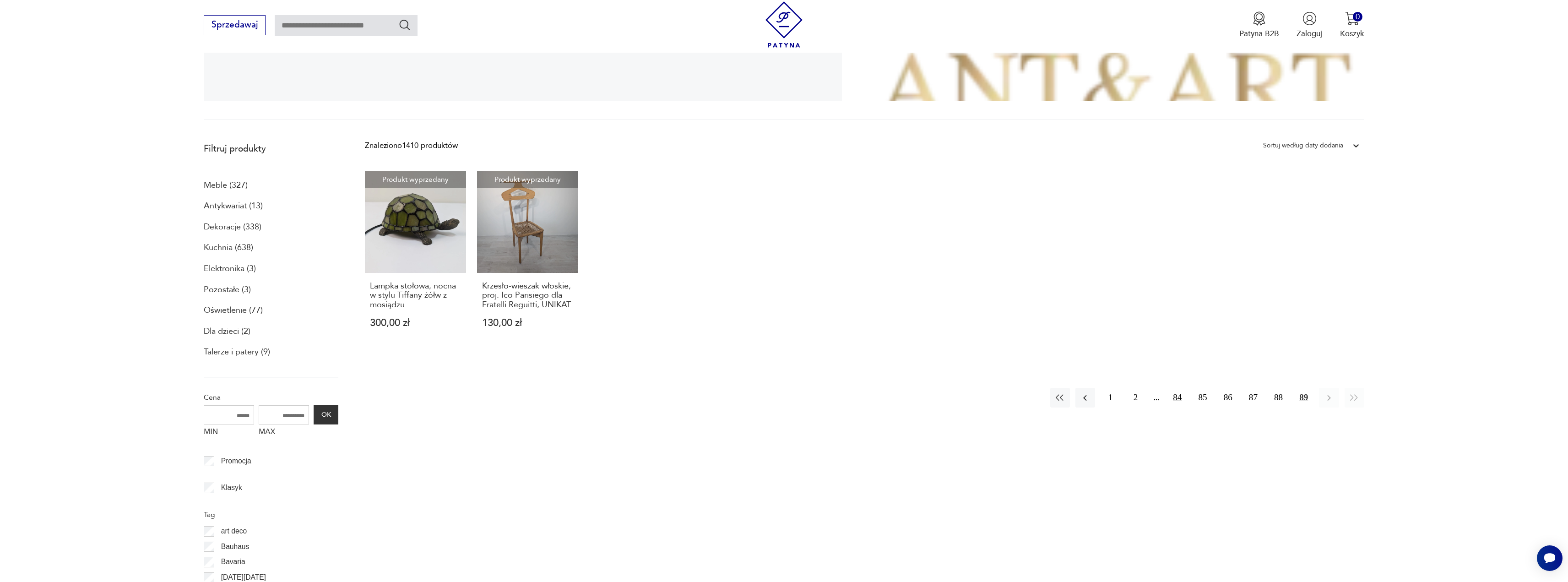
click at [1174, 396] on button "84" at bounding box center [1177, 397] width 20 height 20
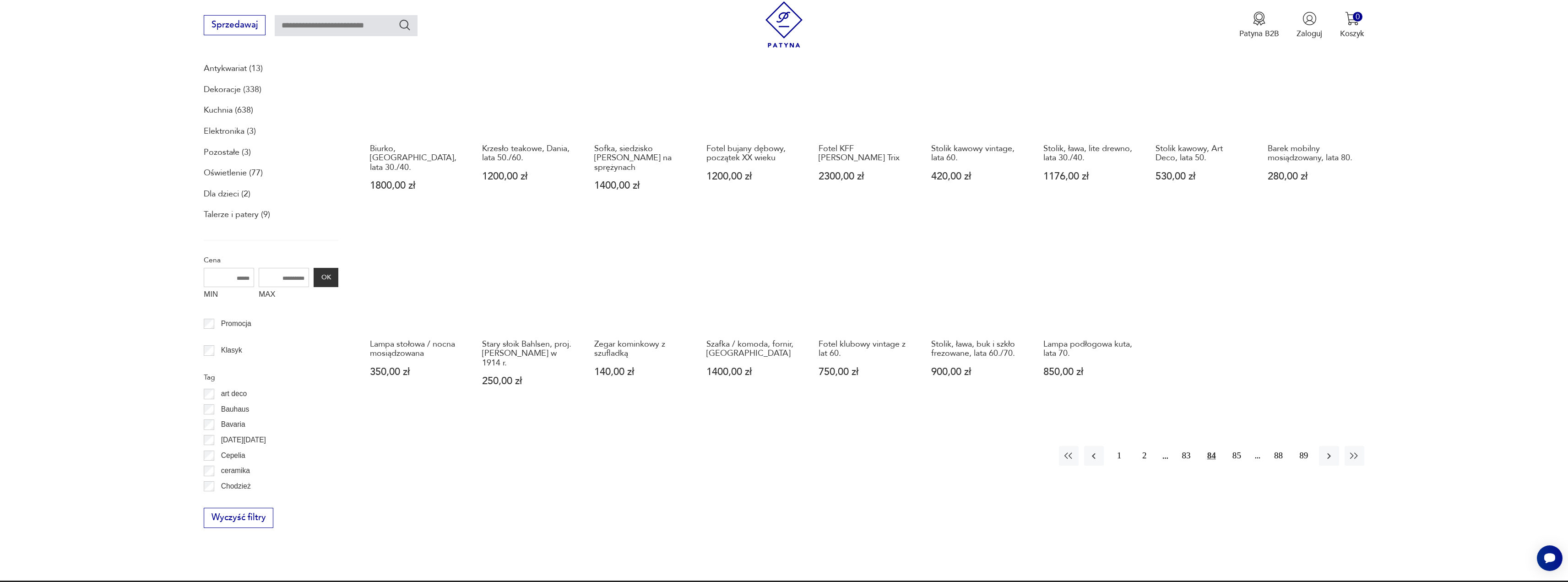
scroll to position [336, 0]
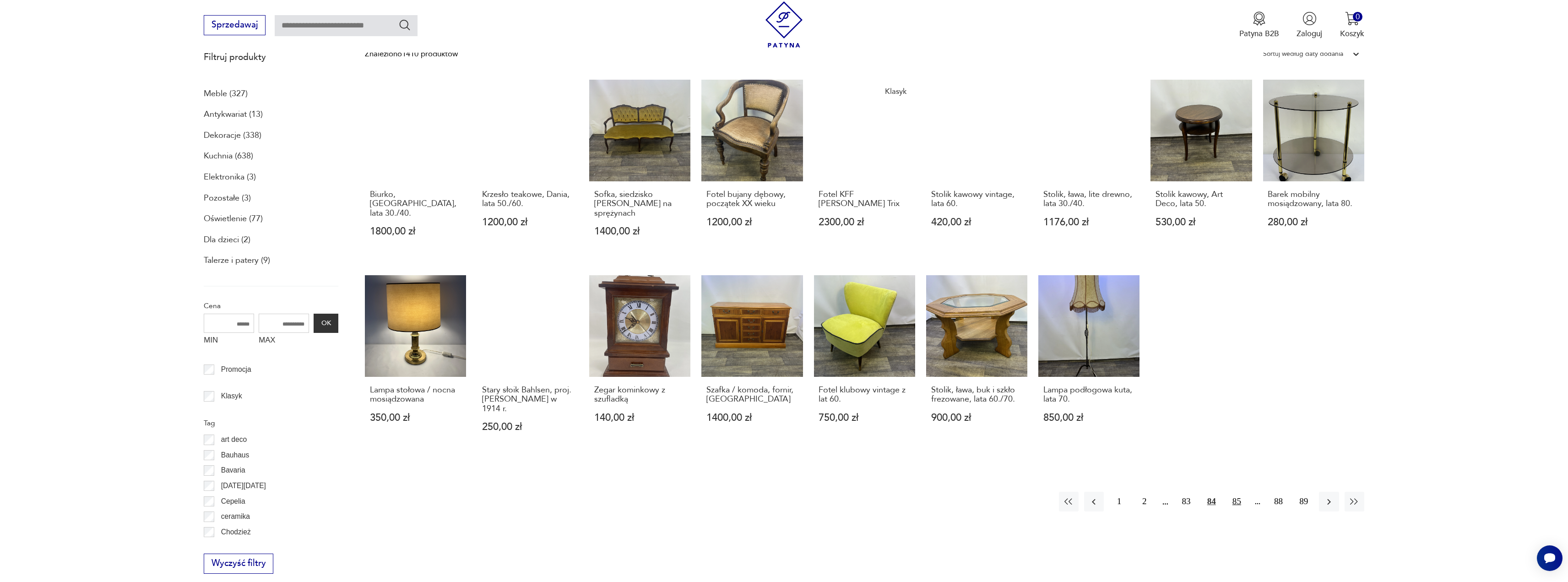
click at [1227, 497] on button "85" at bounding box center [1237, 501] width 20 height 20
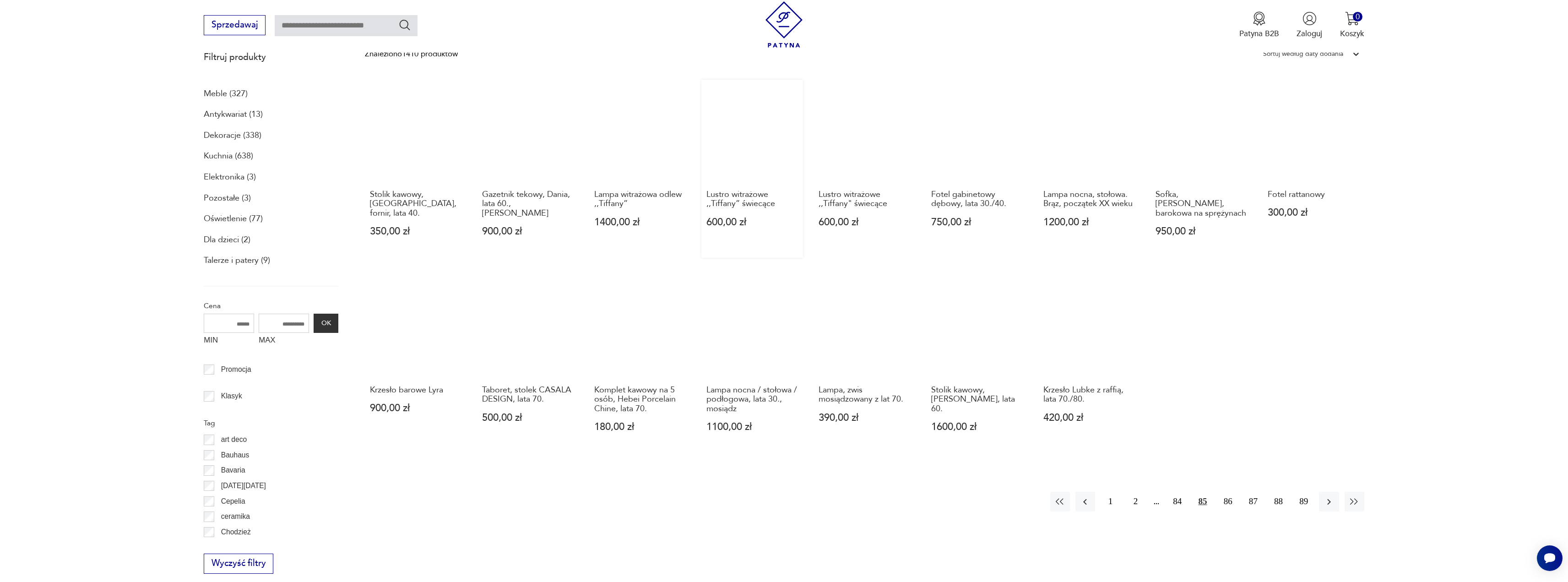
scroll to position [382, 0]
